Goal: Find specific page/section: Find specific page/section

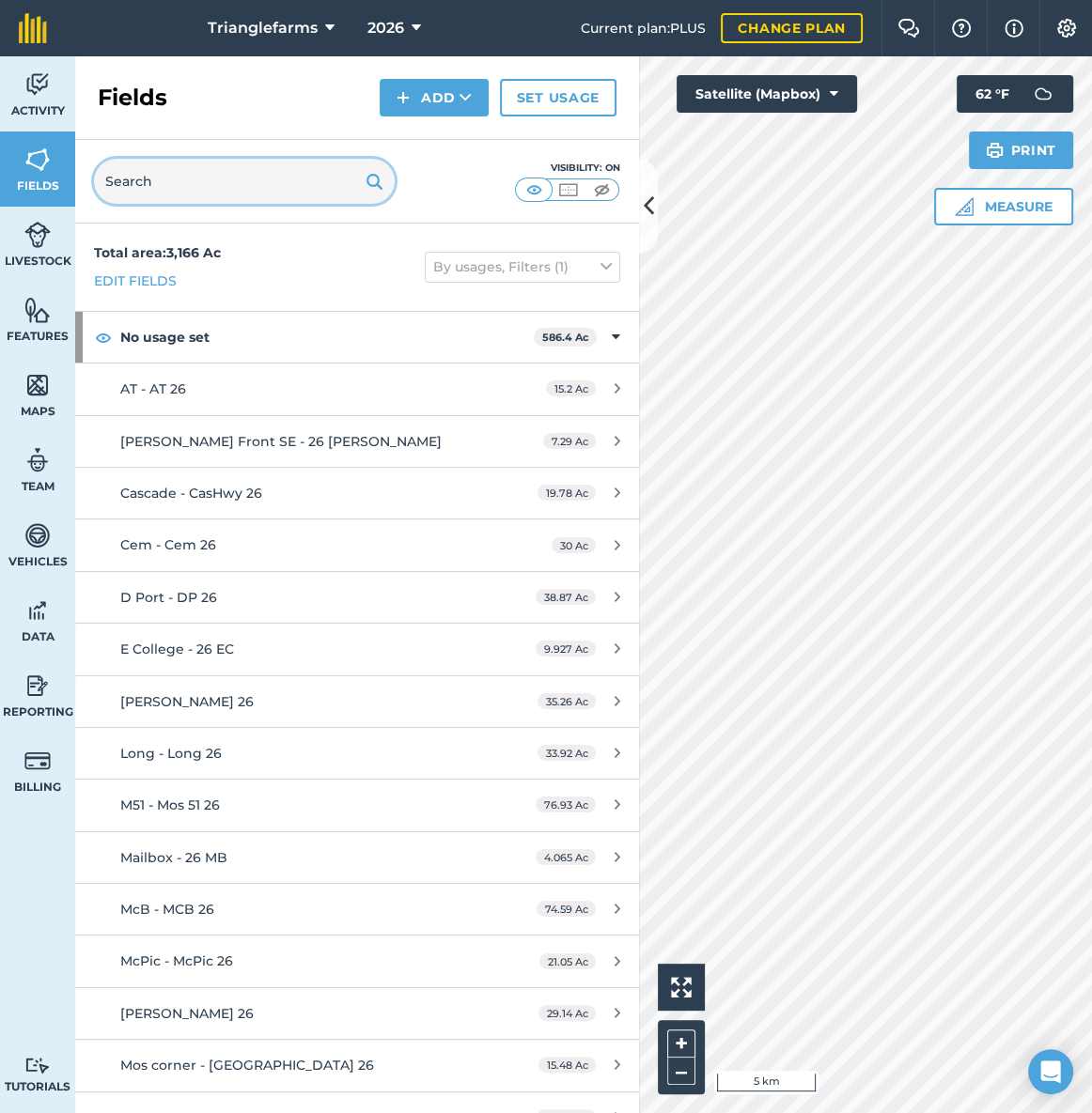
click at [206, 176] on input "text" at bounding box center [244, 180] width 300 height 45
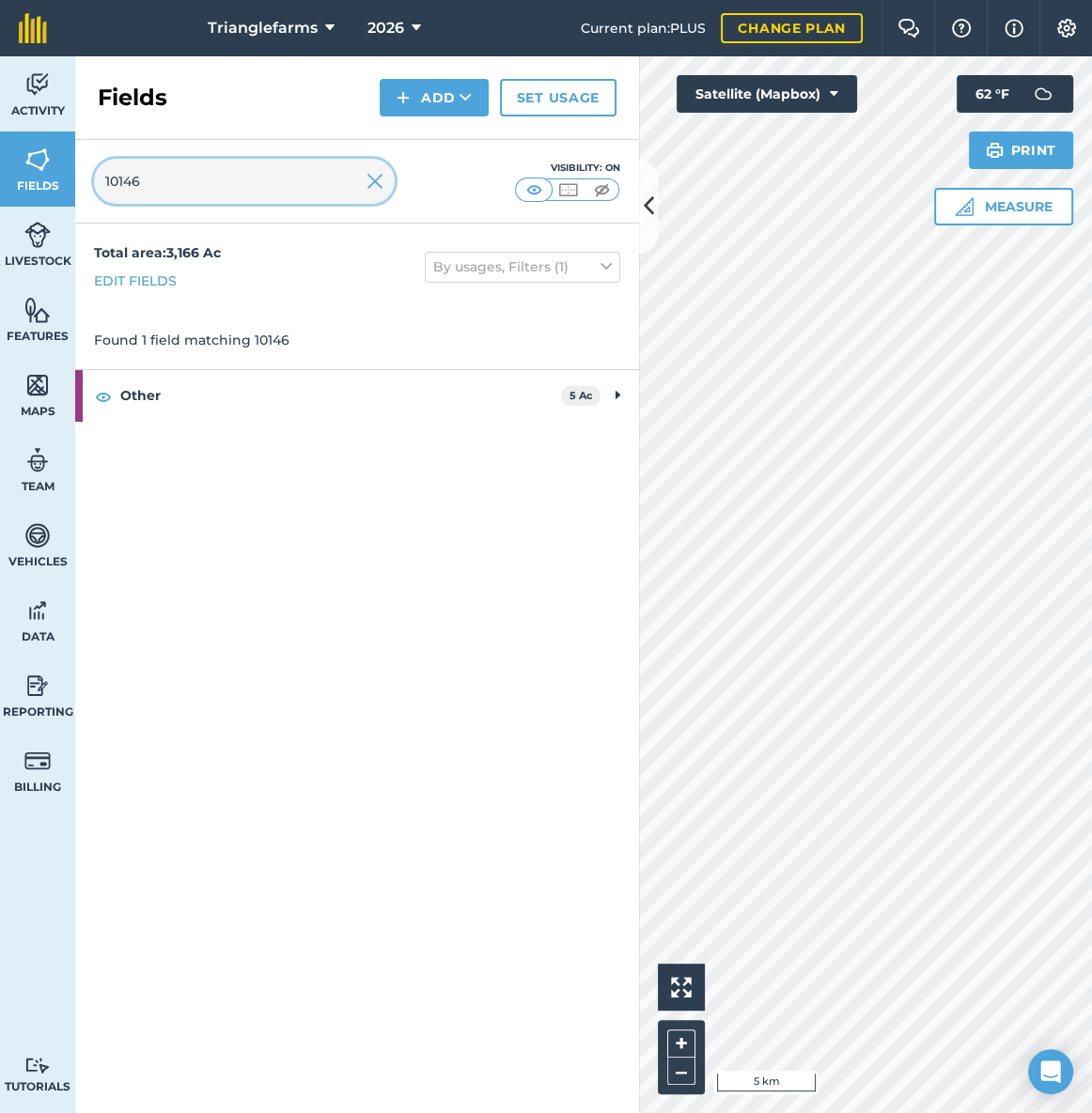
type input "10146"
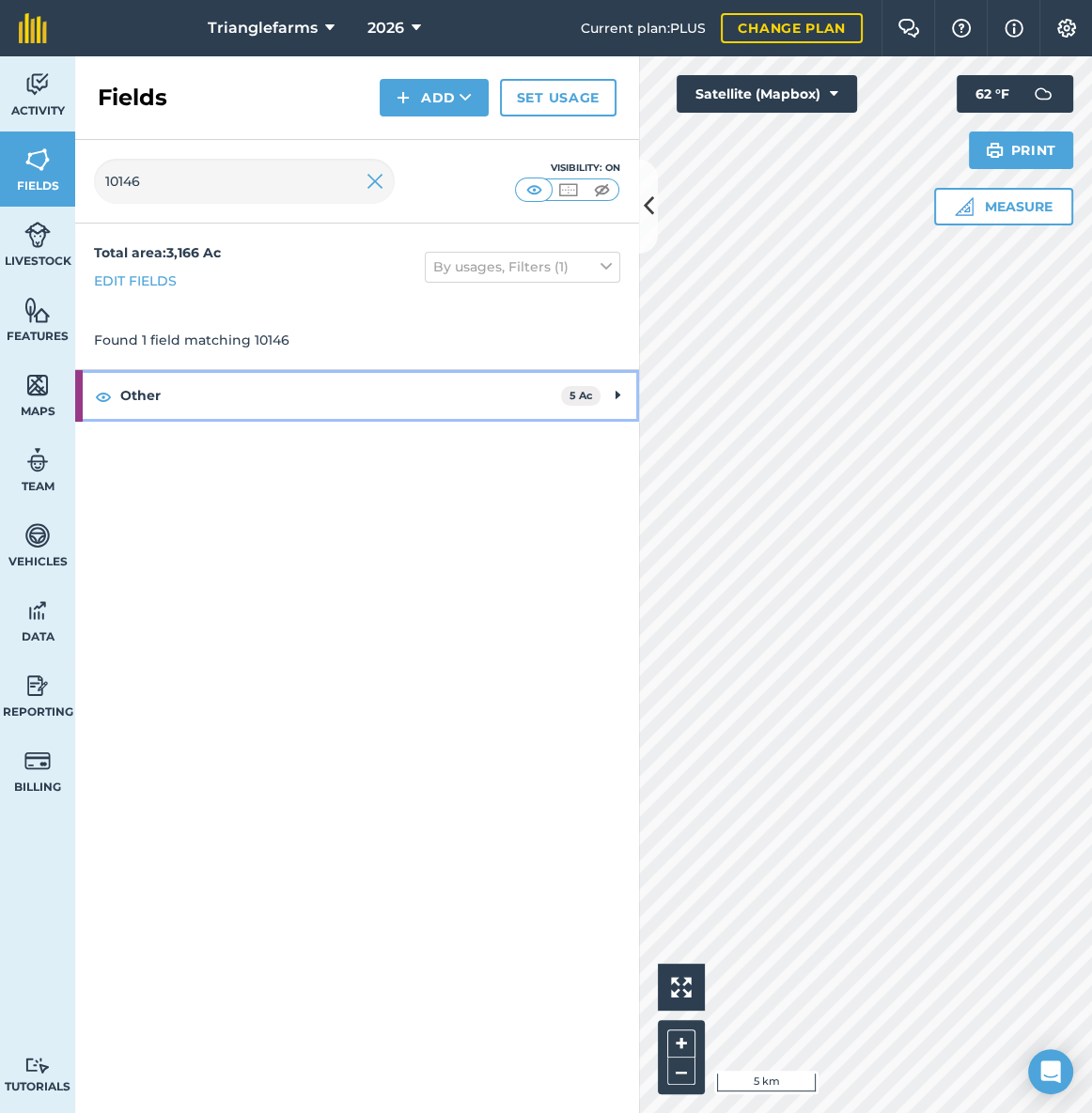
click at [245, 381] on strong "Other" at bounding box center [340, 395] width 440 height 51
click at [245, 381] on strong "Other" at bounding box center [338, 395] width 437 height 51
click at [242, 394] on strong "Other" at bounding box center [340, 395] width 440 height 51
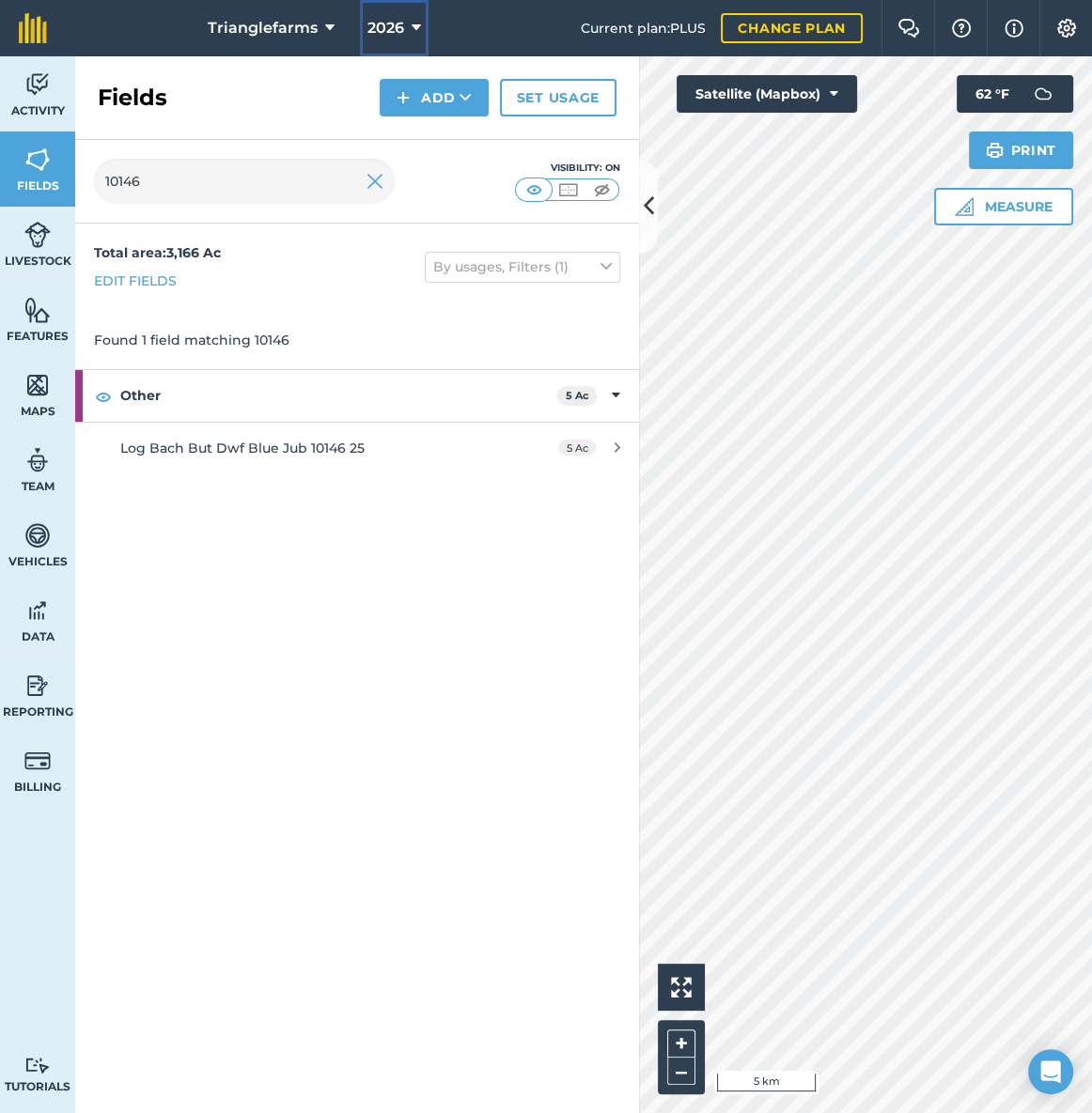
click at [403, 15] on button "2026" at bounding box center [393, 28] width 68 height 57
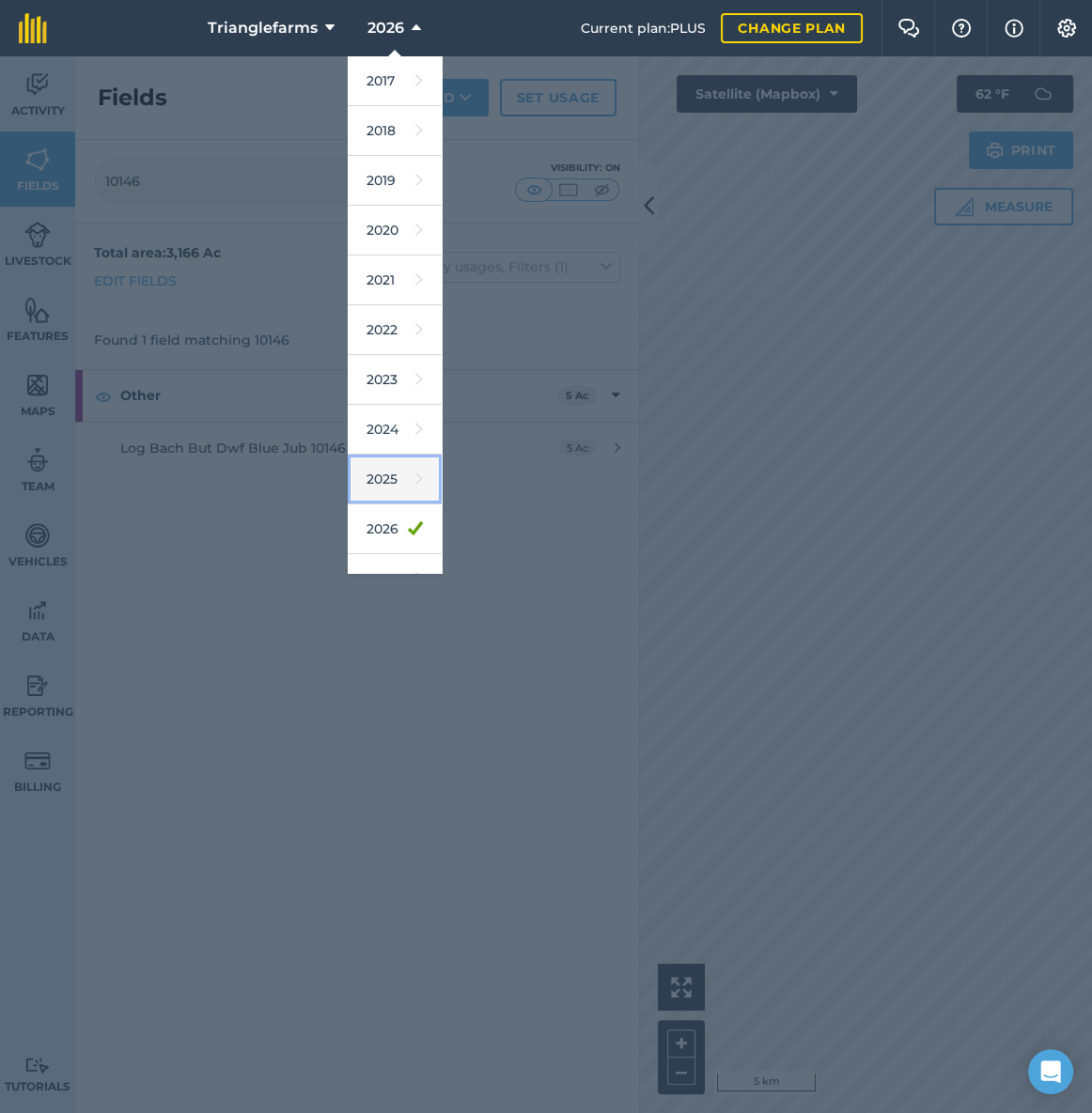
click at [381, 468] on link "2025" at bounding box center [394, 480] width 94 height 50
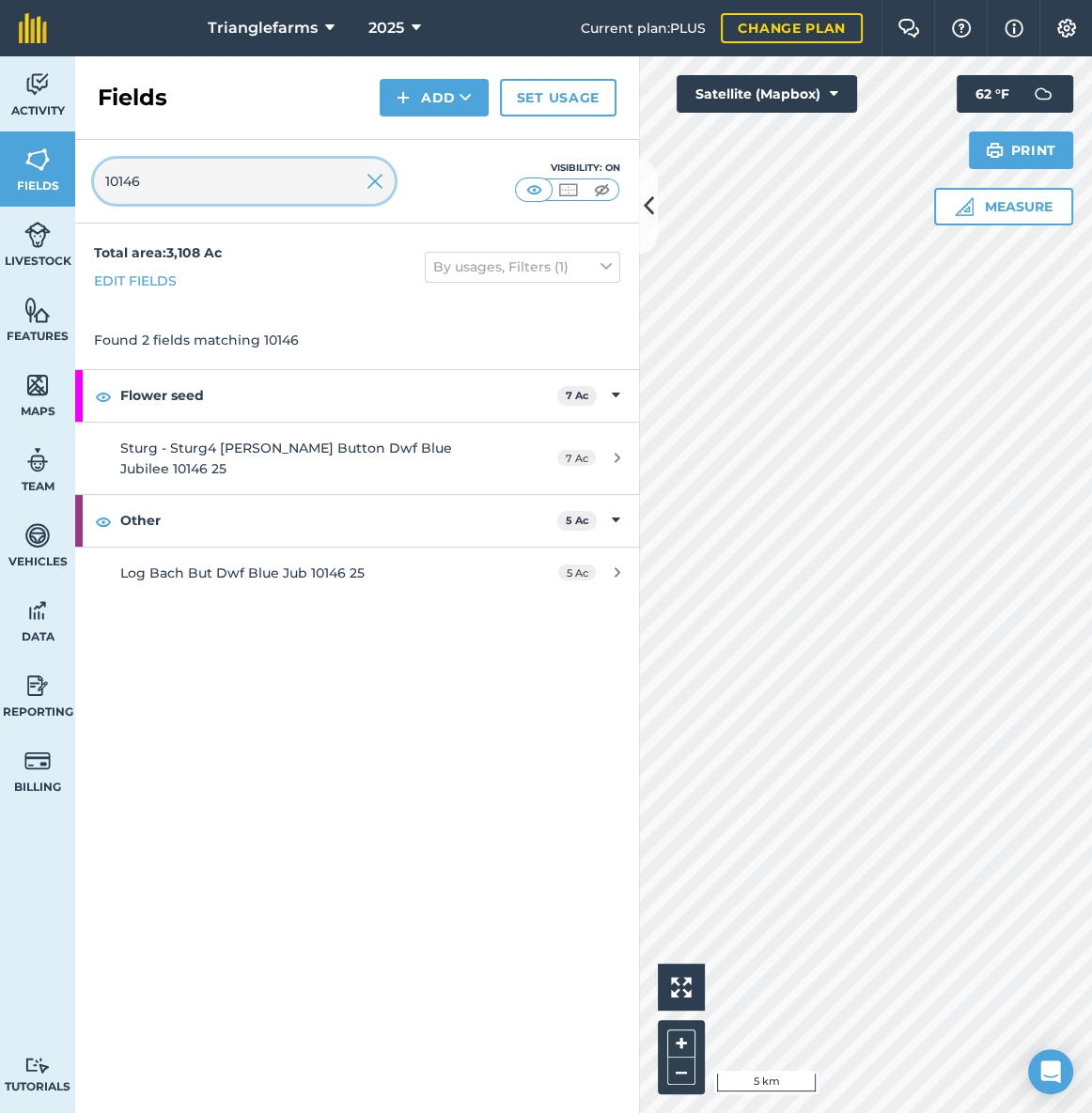
click at [188, 169] on input "10146" at bounding box center [244, 180] width 300 height 45
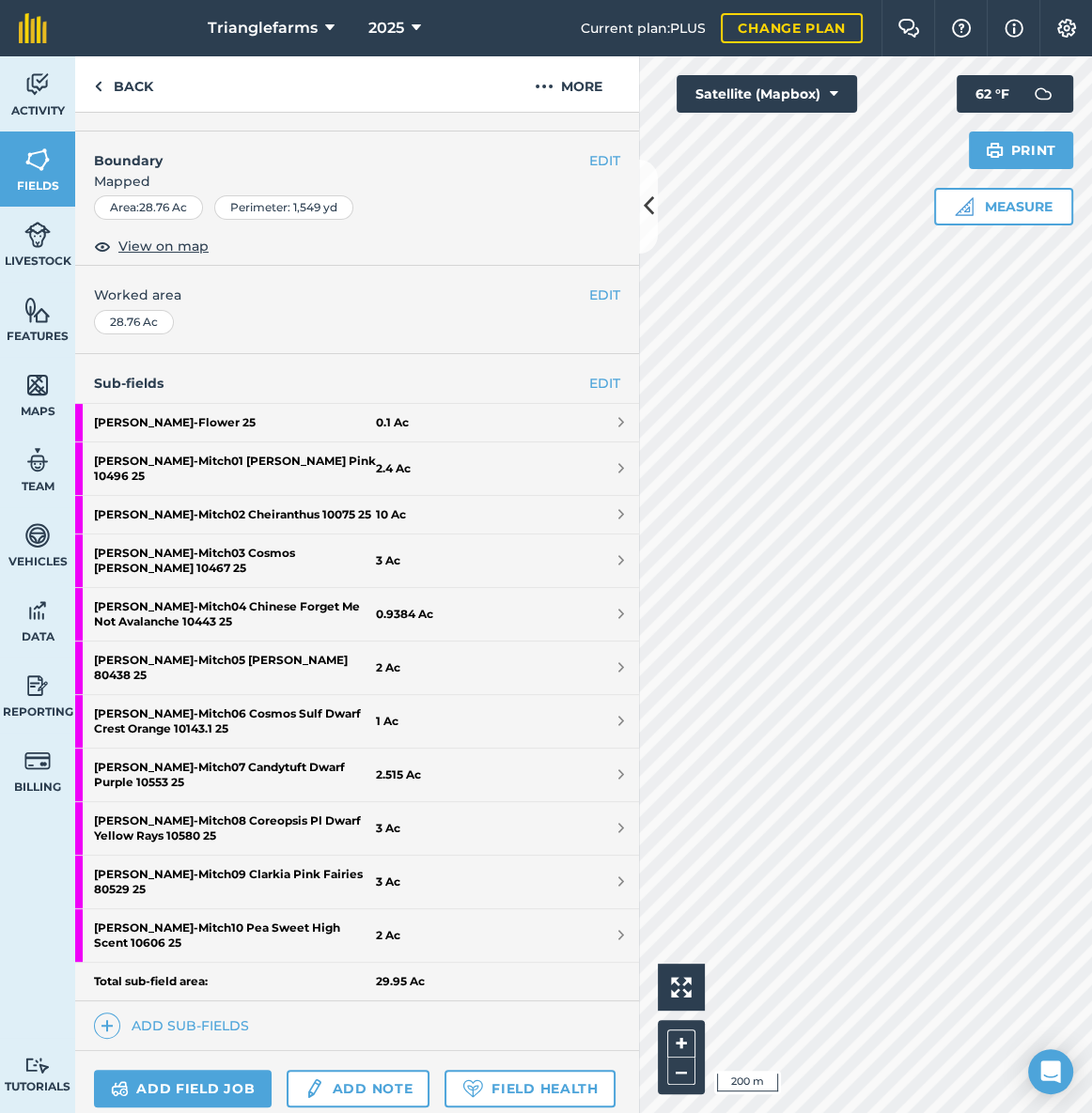
scroll to position [255, 0]
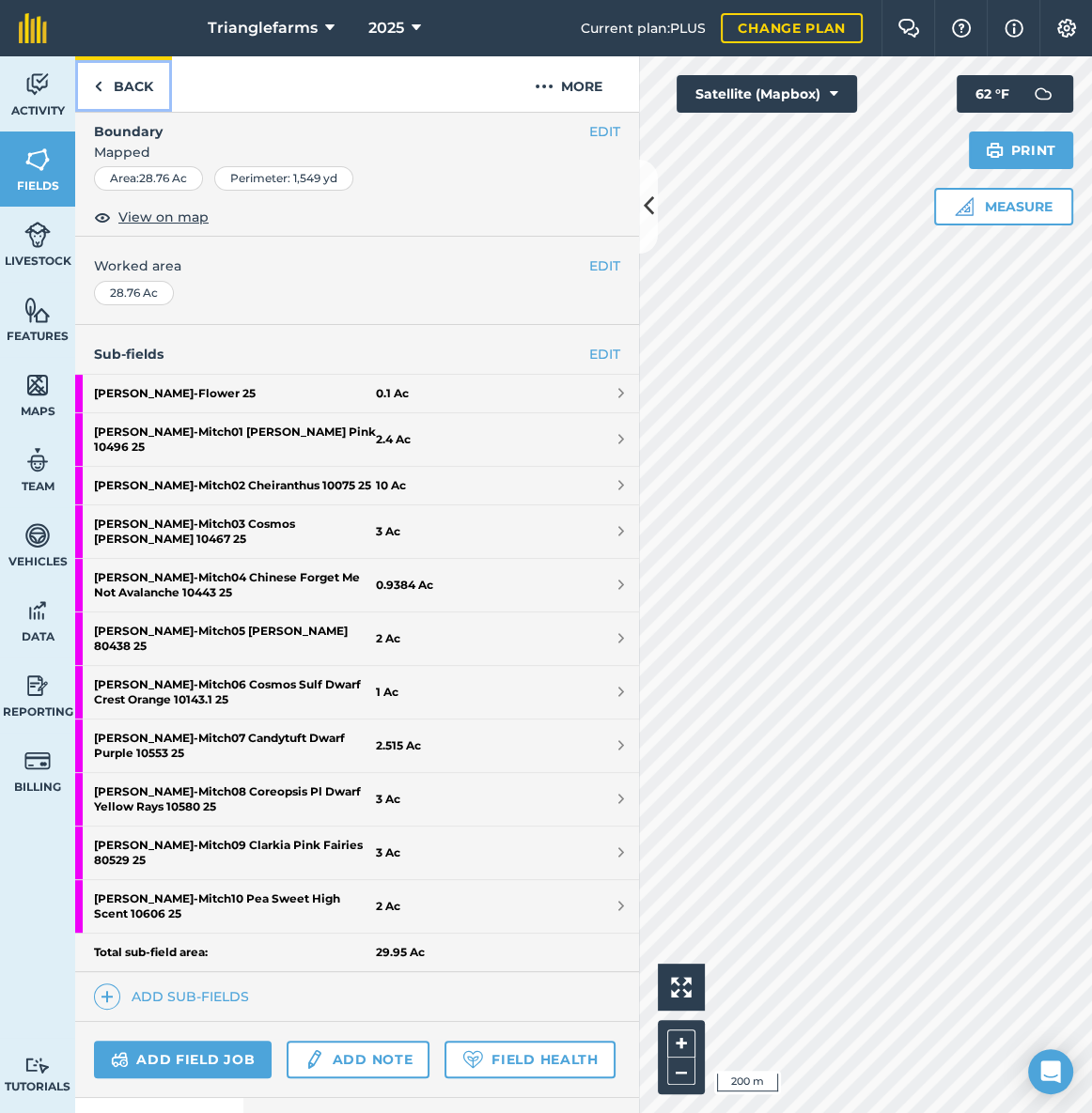
click at [132, 87] on link "Back" at bounding box center [123, 84] width 97 height 56
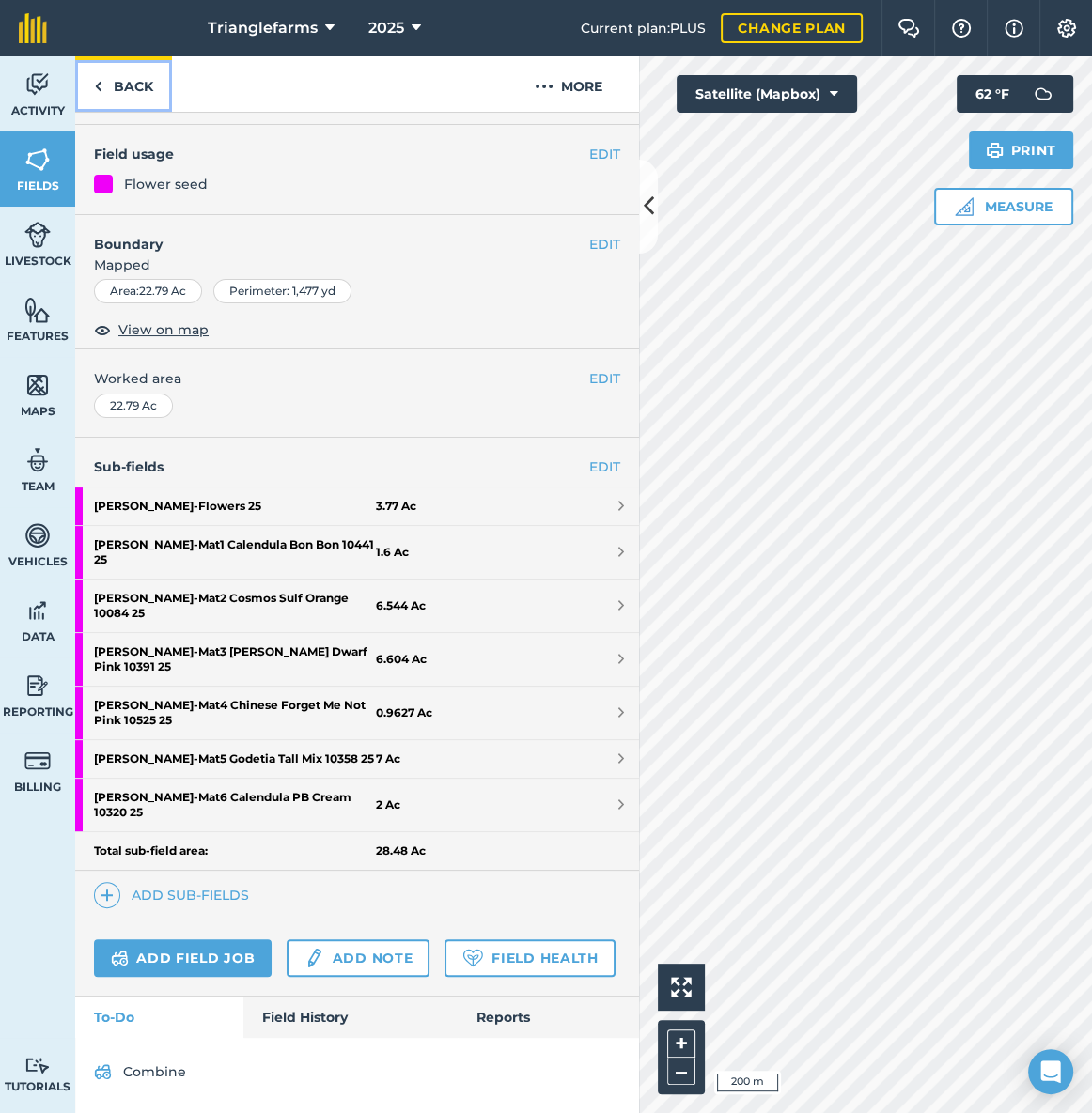
click at [132, 87] on link "Back" at bounding box center [123, 84] width 97 height 56
